Goal: Transaction & Acquisition: Purchase product/service

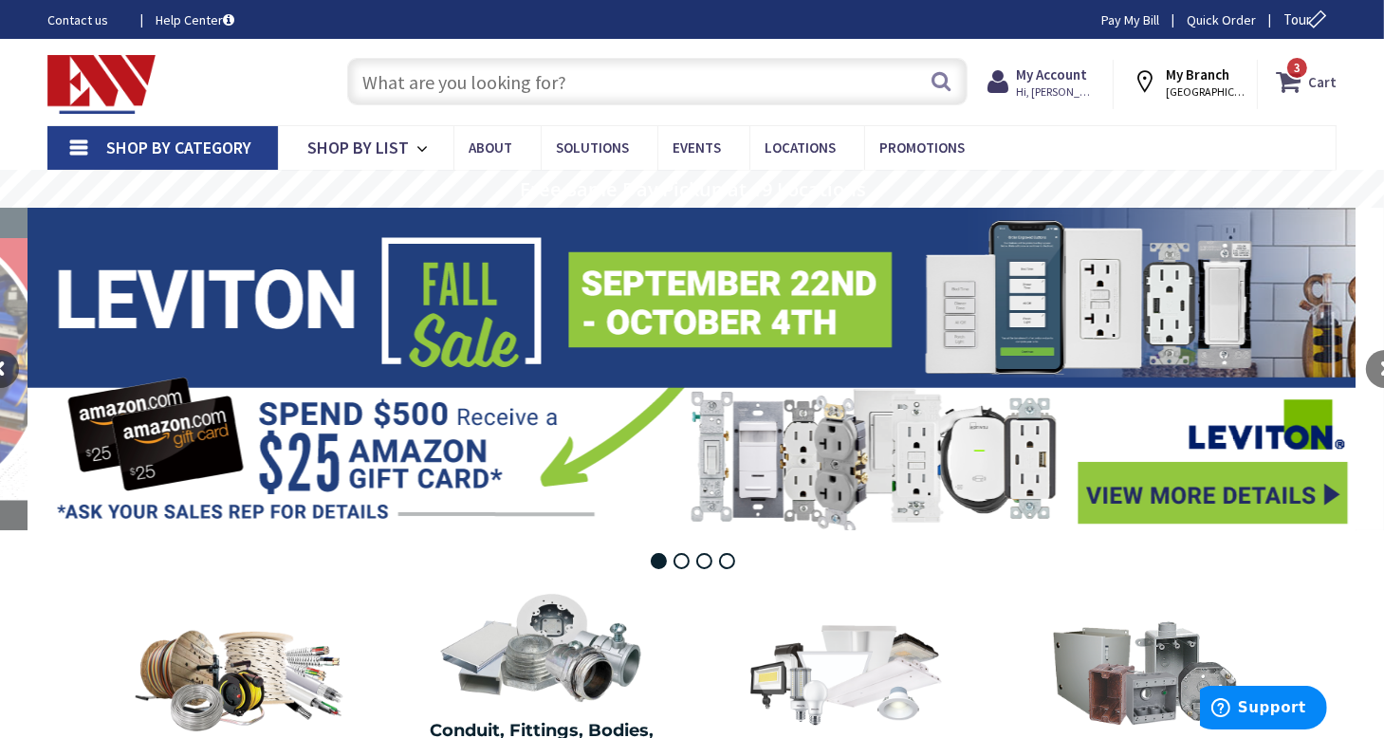
click at [1304, 79] on span "3 3 items" at bounding box center [1297, 68] width 24 height 24
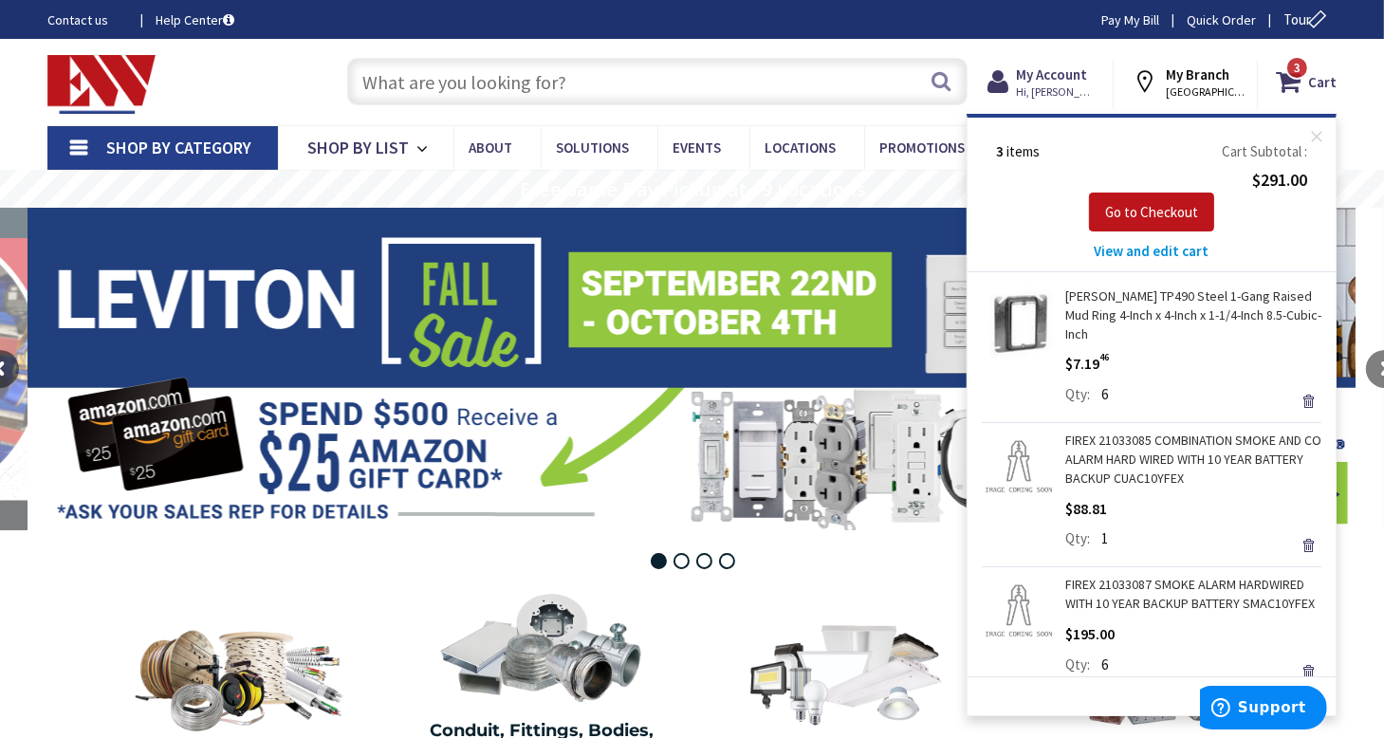
click at [1172, 255] on span "View and edit cart" at bounding box center [1152, 251] width 115 height 18
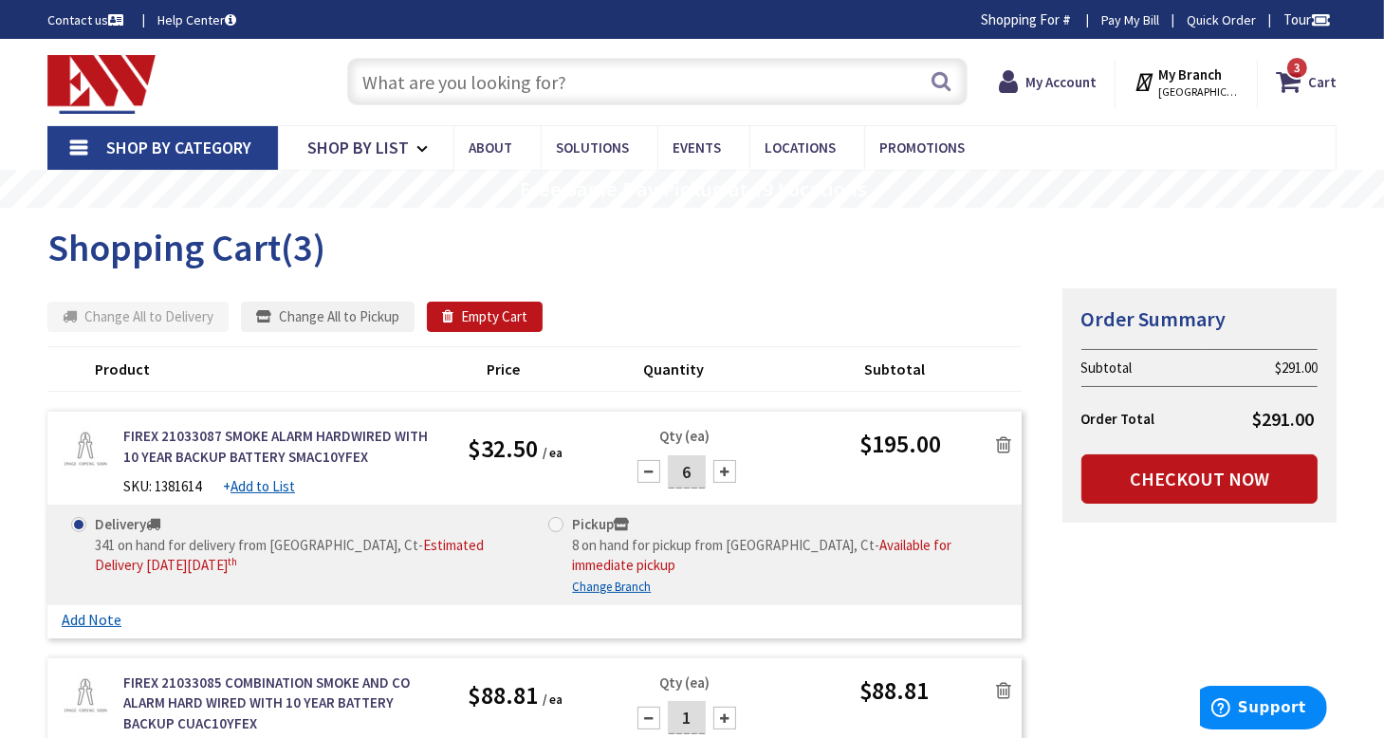
click at [697, 471] on input "6" at bounding box center [687, 471] width 38 height 33
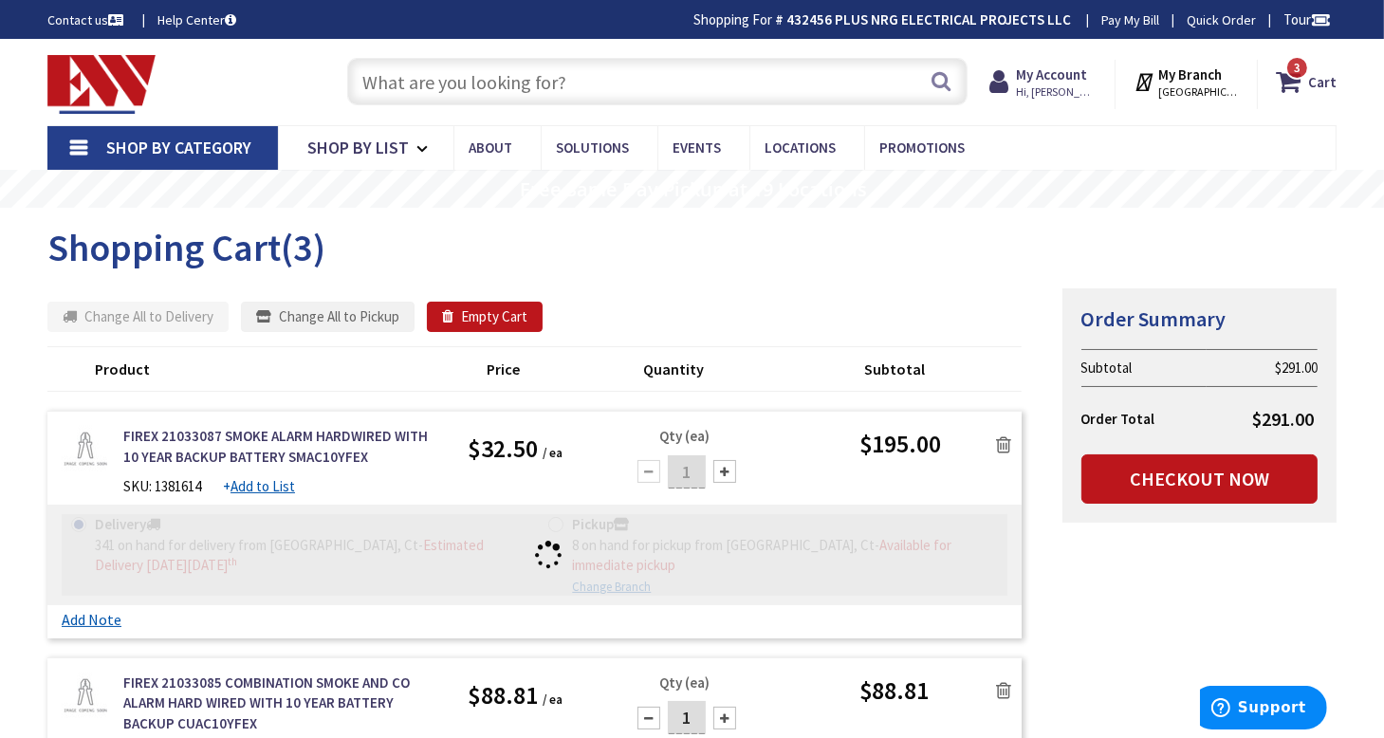
type input "1"
